Goal: Information Seeking & Learning: Learn about a topic

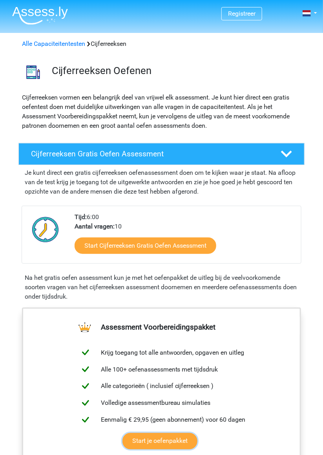
click at [176, 445] on link "Start je oefenpakket" at bounding box center [159, 441] width 75 height 16
click at [202, 243] on link "Start Cijferreeksen Gratis Oefen Assessment" at bounding box center [144, 246] width 141 height 16
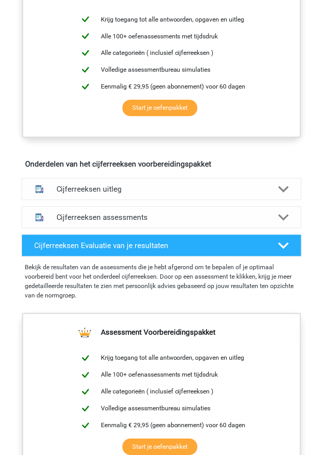
scroll to position [330, 0]
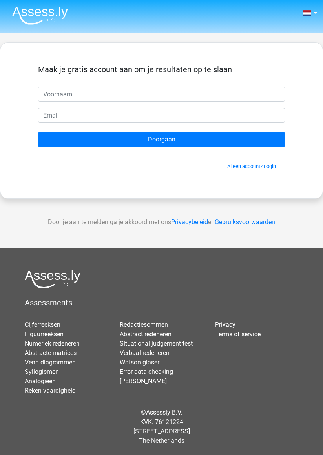
click at [200, 245] on div "Nederlands English" at bounding box center [161, 221] width 323 height 443
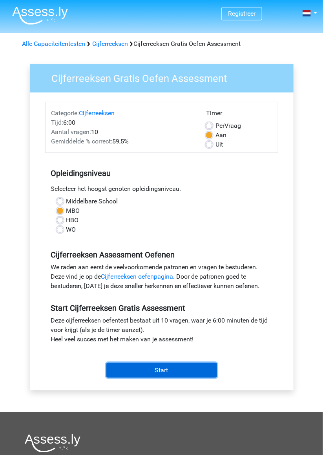
click at [176, 374] on input "Start" at bounding box center [161, 370] width 111 height 15
